Goal: Find specific fact: Find specific fact

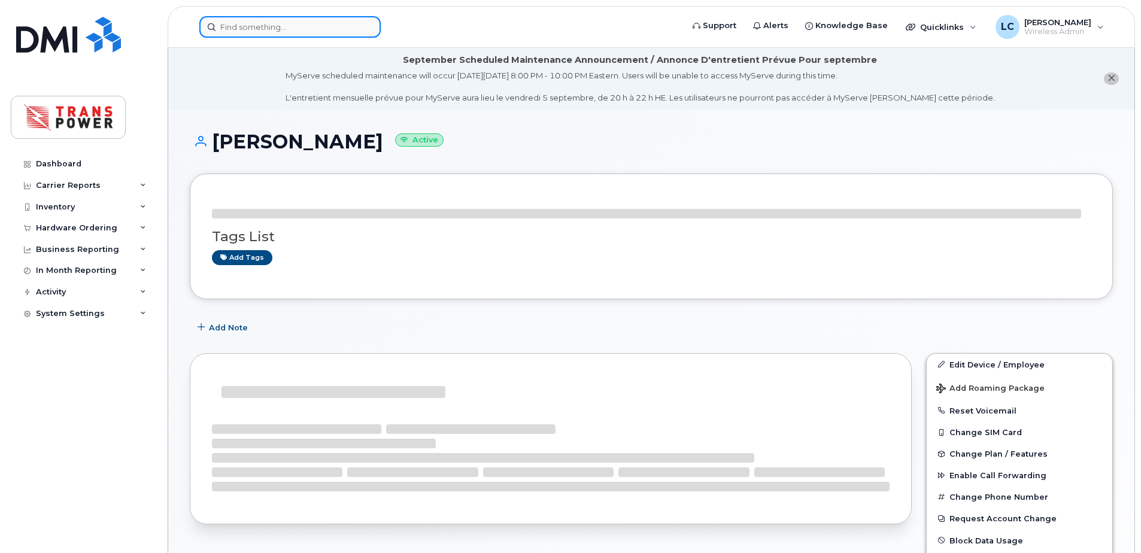
click at [335, 32] on input at bounding box center [289, 27] width 181 height 22
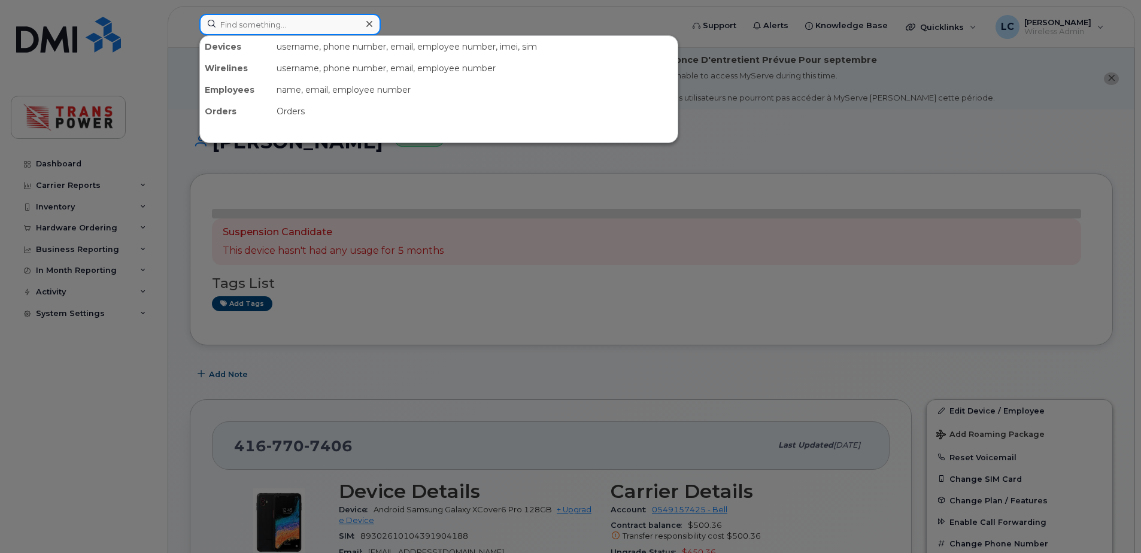
paste input "6474540879"
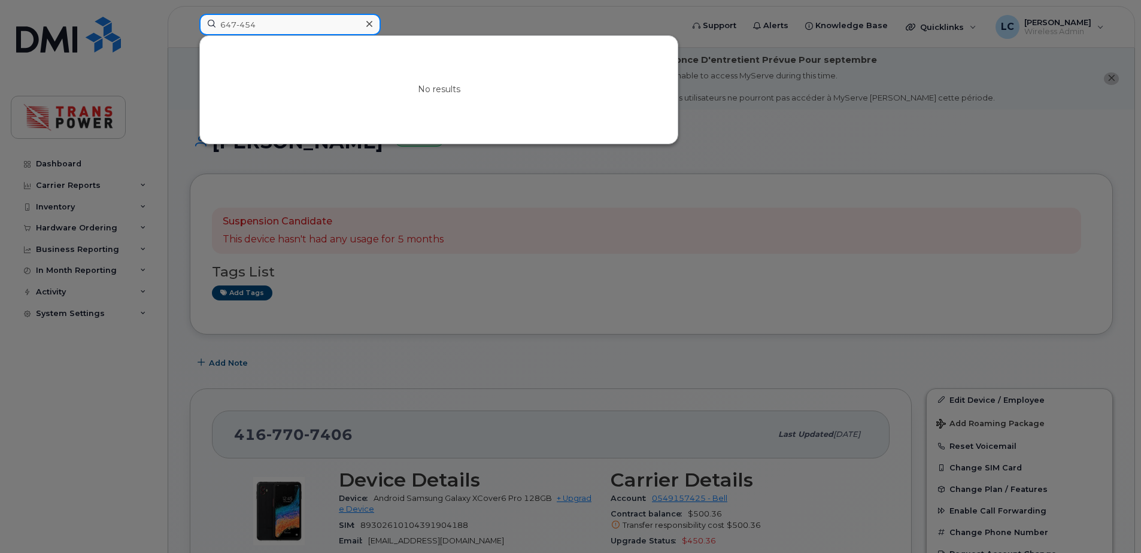
click at [240, 26] on input "647-454" at bounding box center [289, 25] width 181 height 22
type input "647454"
click at [735, 153] on div at bounding box center [570, 276] width 1141 height 553
